Goal: Transaction & Acquisition: Purchase product/service

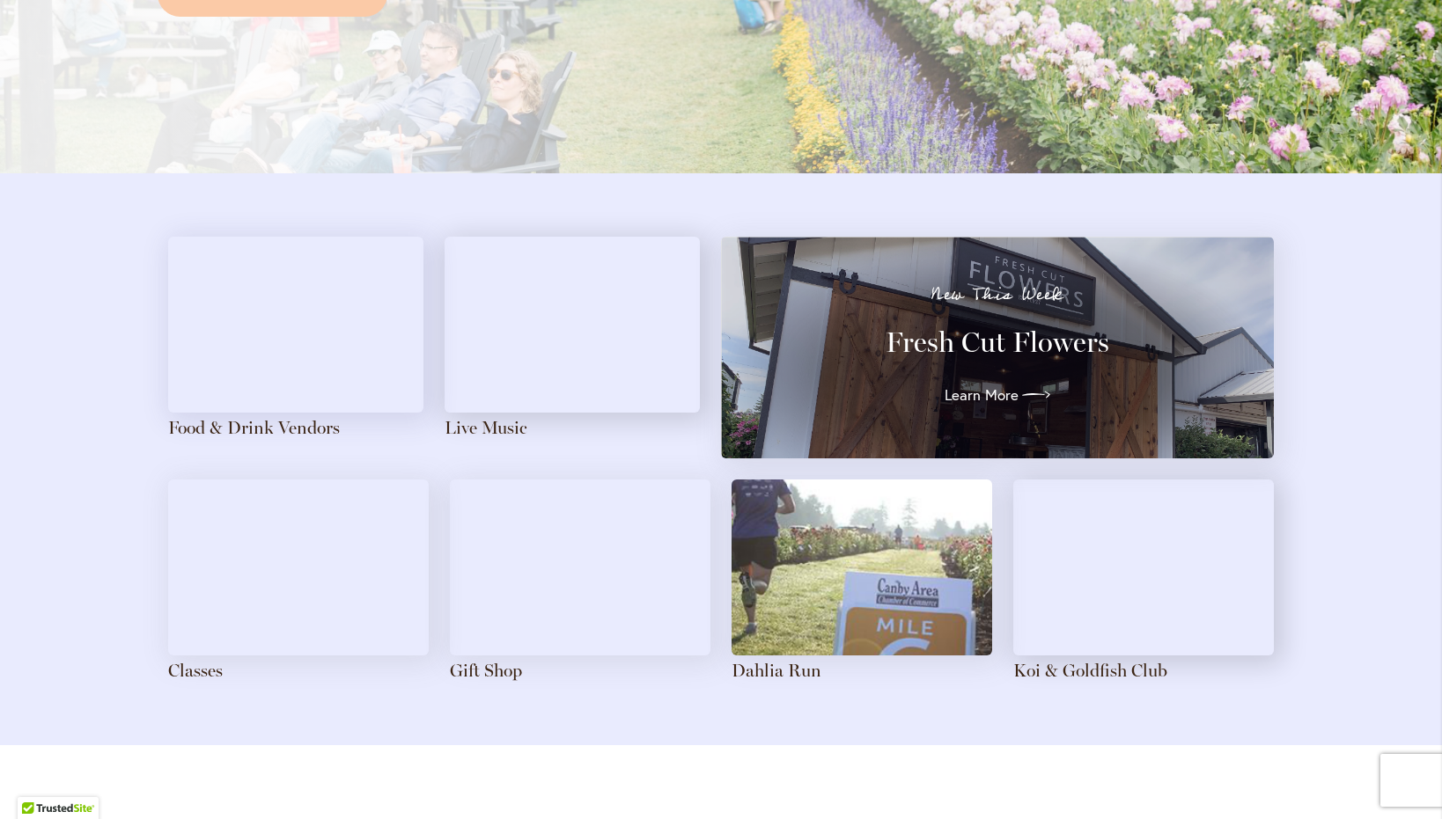
scroll to position [1787, 0]
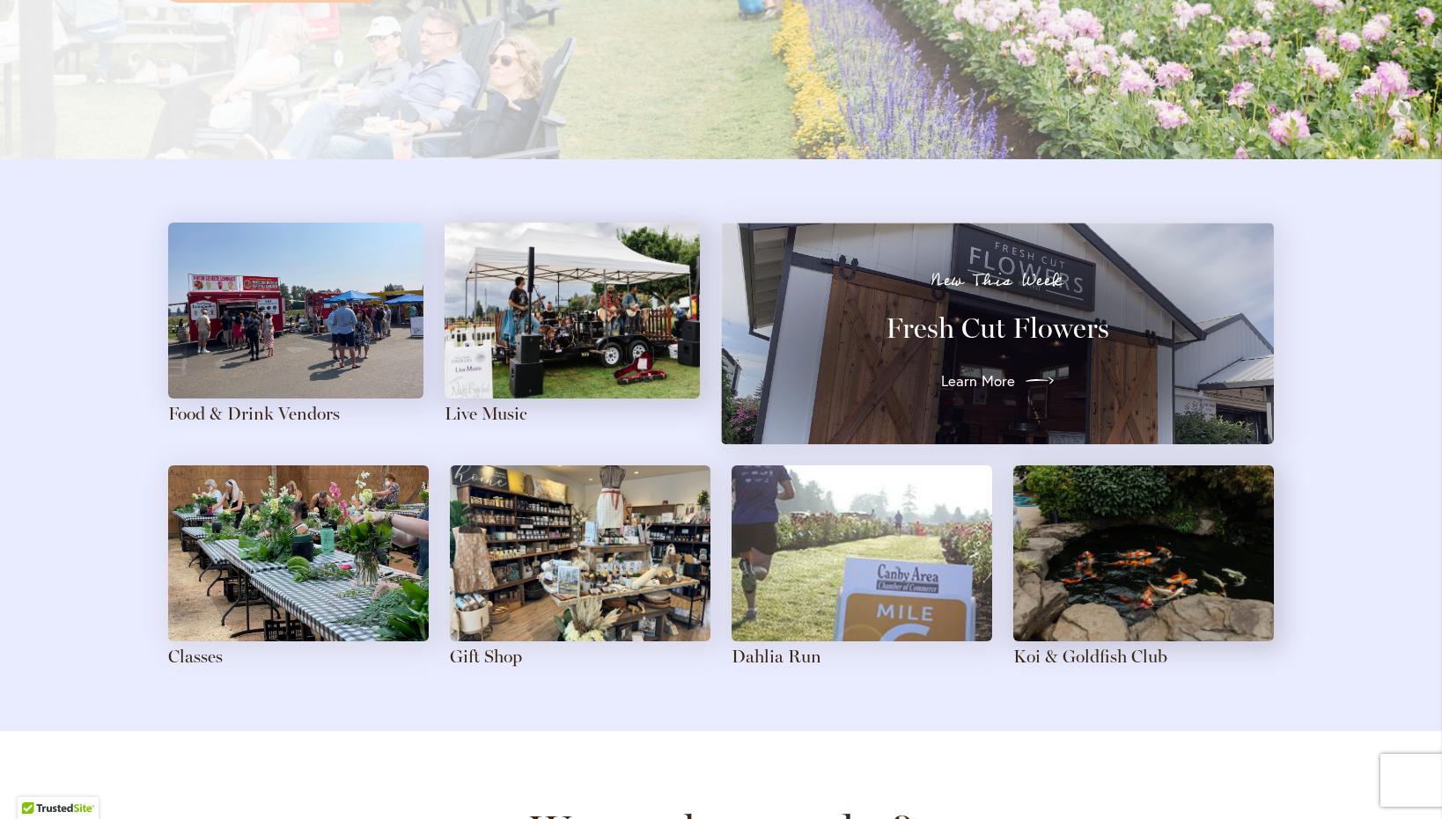
click at [967, 379] on span "Learn More" at bounding box center [978, 381] width 74 height 21
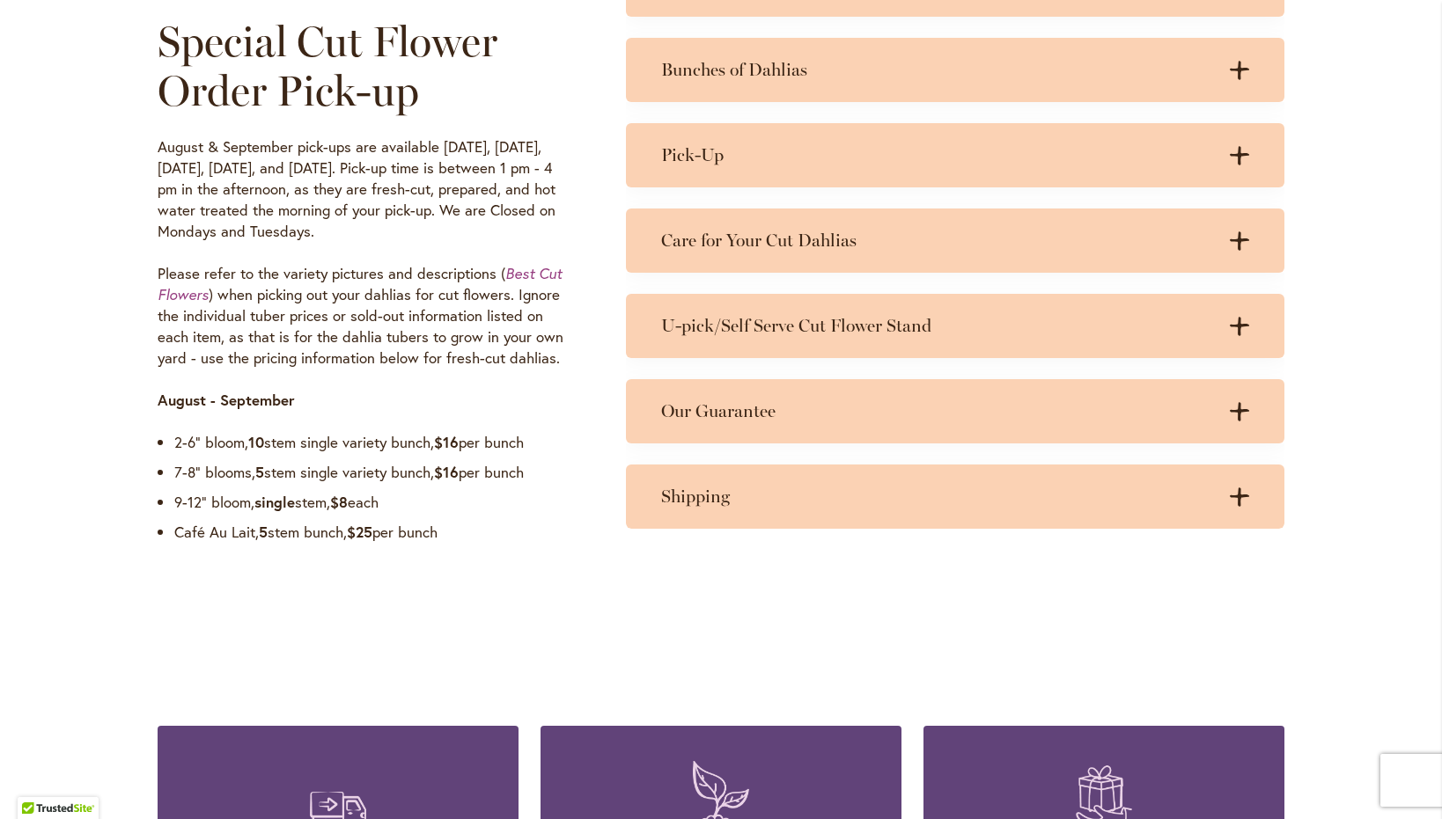
scroll to position [1363, 0]
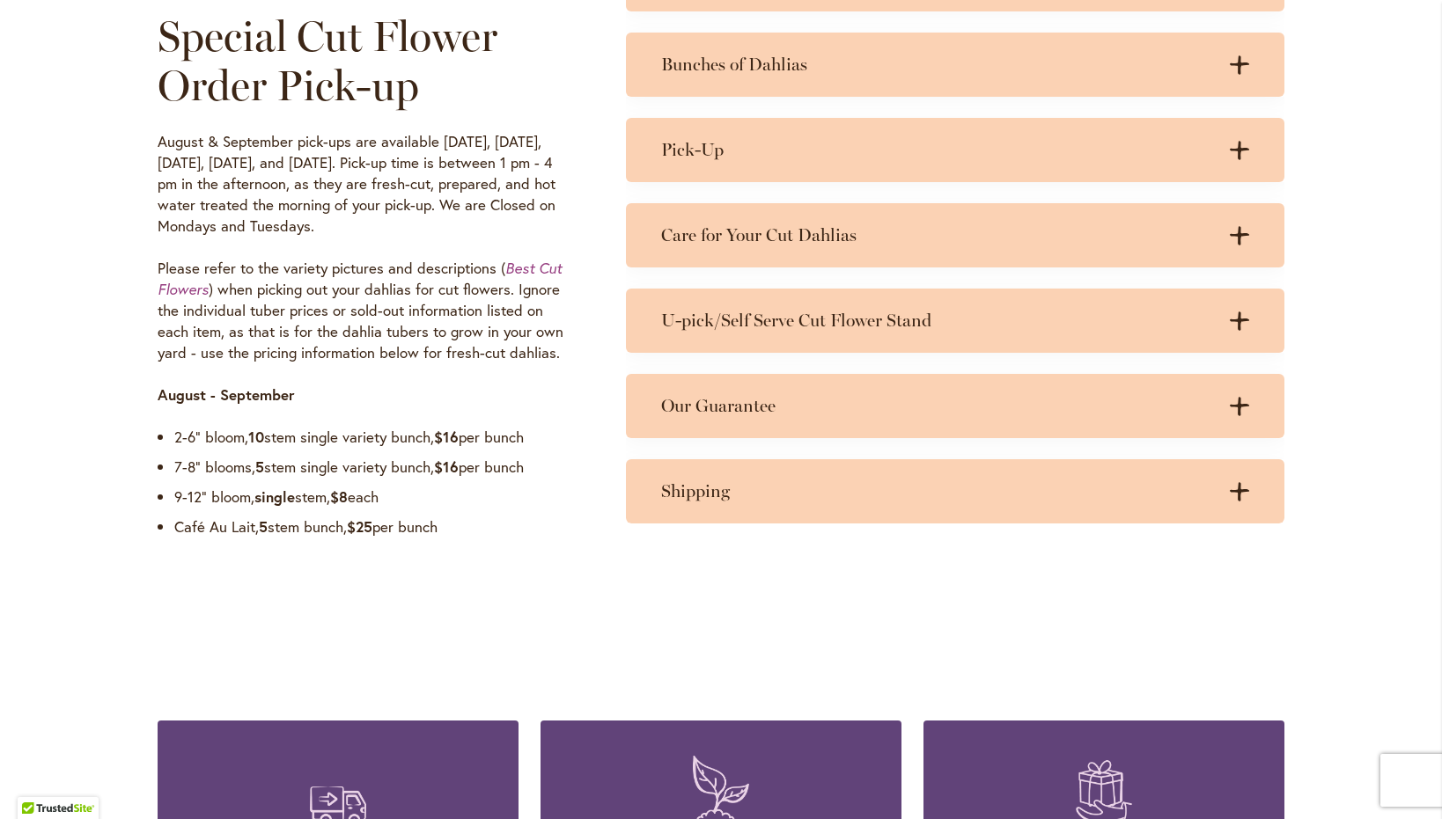
drag, startPoint x: 405, startPoint y: 504, endPoint x: 180, endPoint y: 503, distance: 224.4
click at [180, 503] on li "9-12” bloom, single stem, $8 each" at bounding box center [374, 497] width 400 height 21
drag, startPoint x: 532, startPoint y: 462, endPoint x: 315, endPoint y: 471, distance: 216.7
click at [315, 471] on li "7-8” blooms, 5 stem single variety bunch, $16 per bunch" at bounding box center [374, 467] width 400 height 21
drag, startPoint x: 491, startPoint y: 437, endPoint x: 214, endPoint y: 444, distance: 277.3
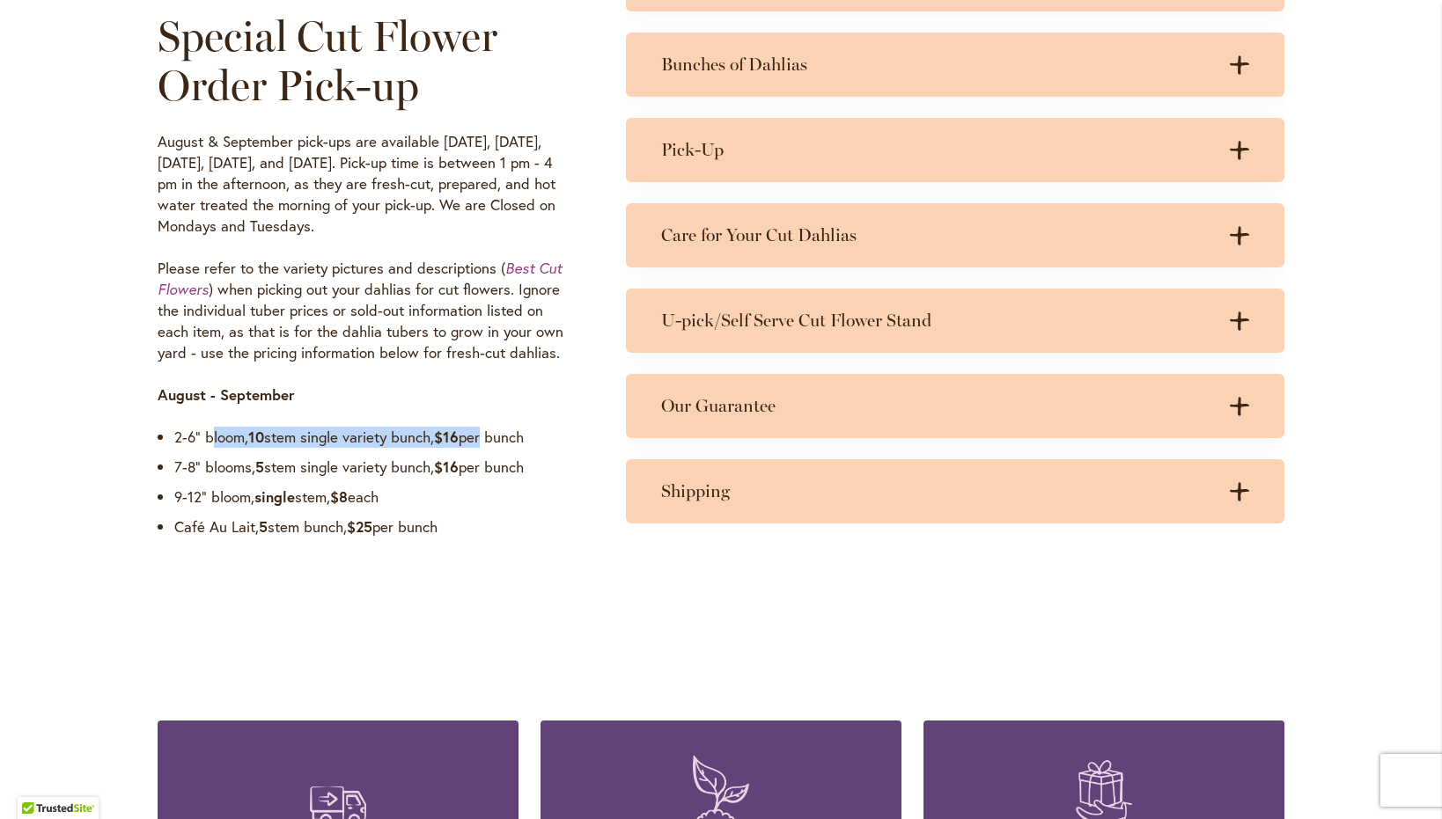
click at [214, 444] on li "2-6” bloom, 10 stem single variety bunch, $16 per bunch" at bounding box center [374, 437] width 400 height 21
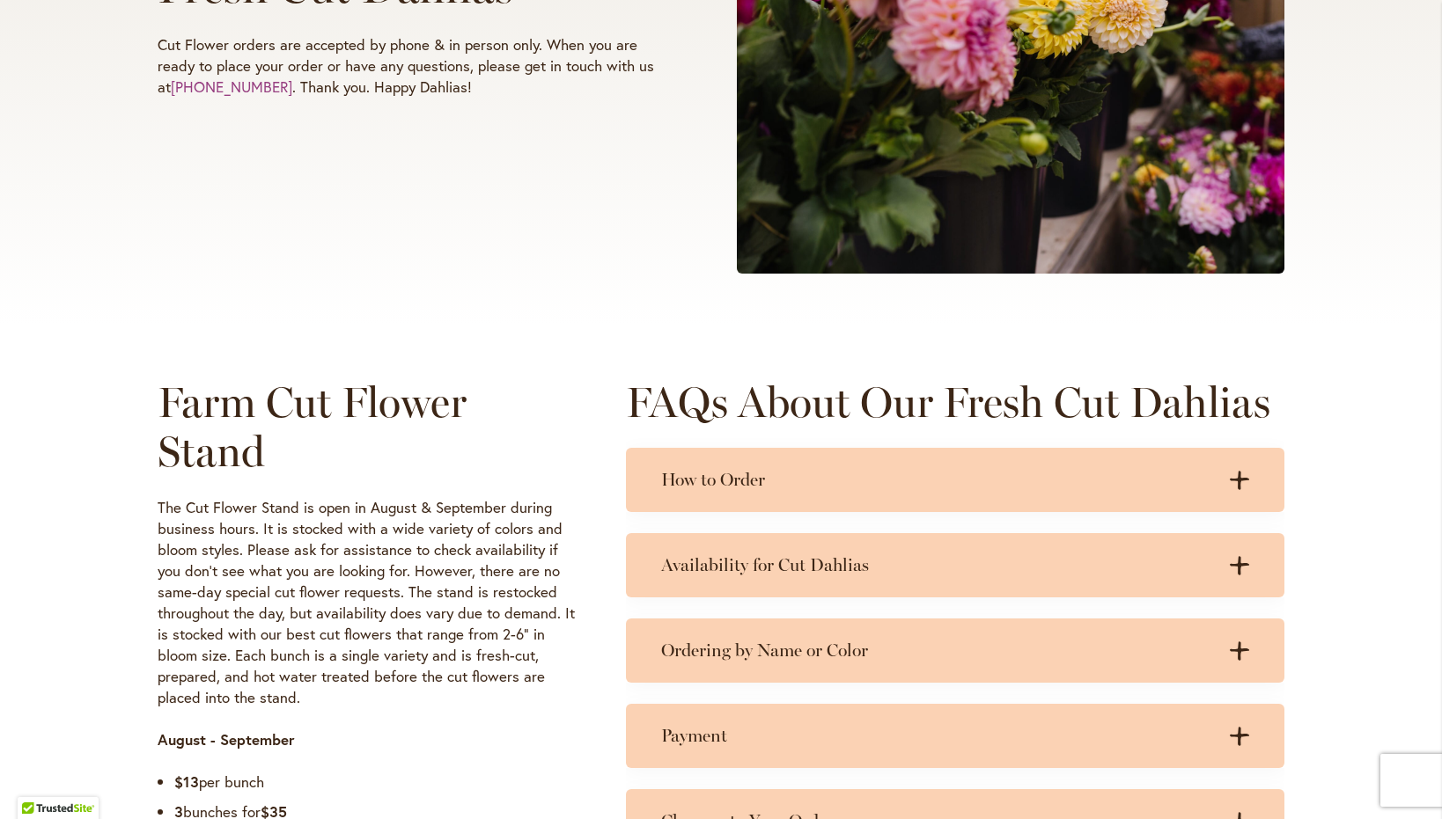
scroll to position [0, 0]
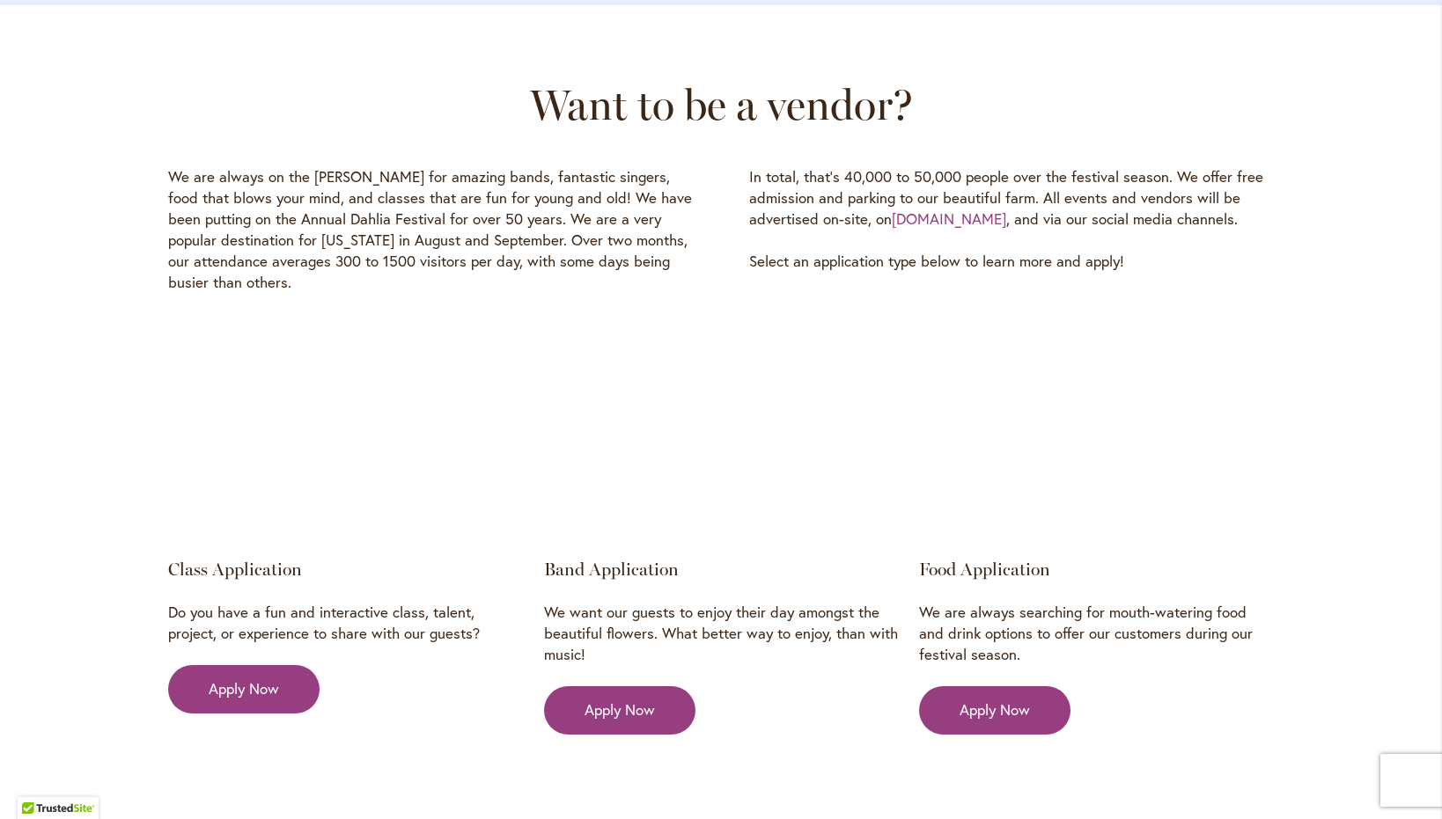
scroll to position [1879, 0]
